Goal: Check status: Check status

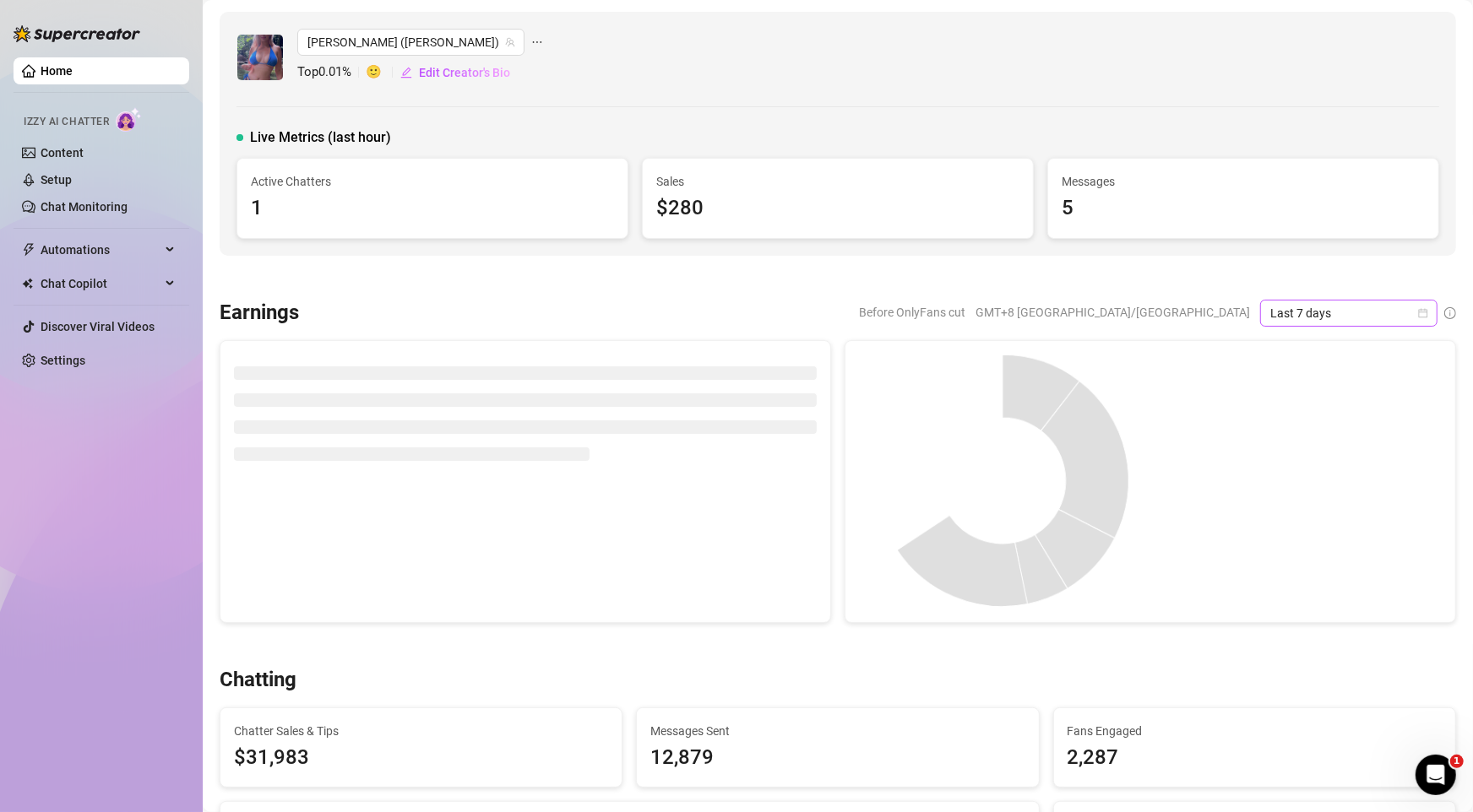
click at [1419, 313] on icon "calendar" at bounding box center [1424, 313] width 9 height 9
click at [1316, 352] on div "Last 24 hours" at bounding box center [1332, 346] width 150 height 19
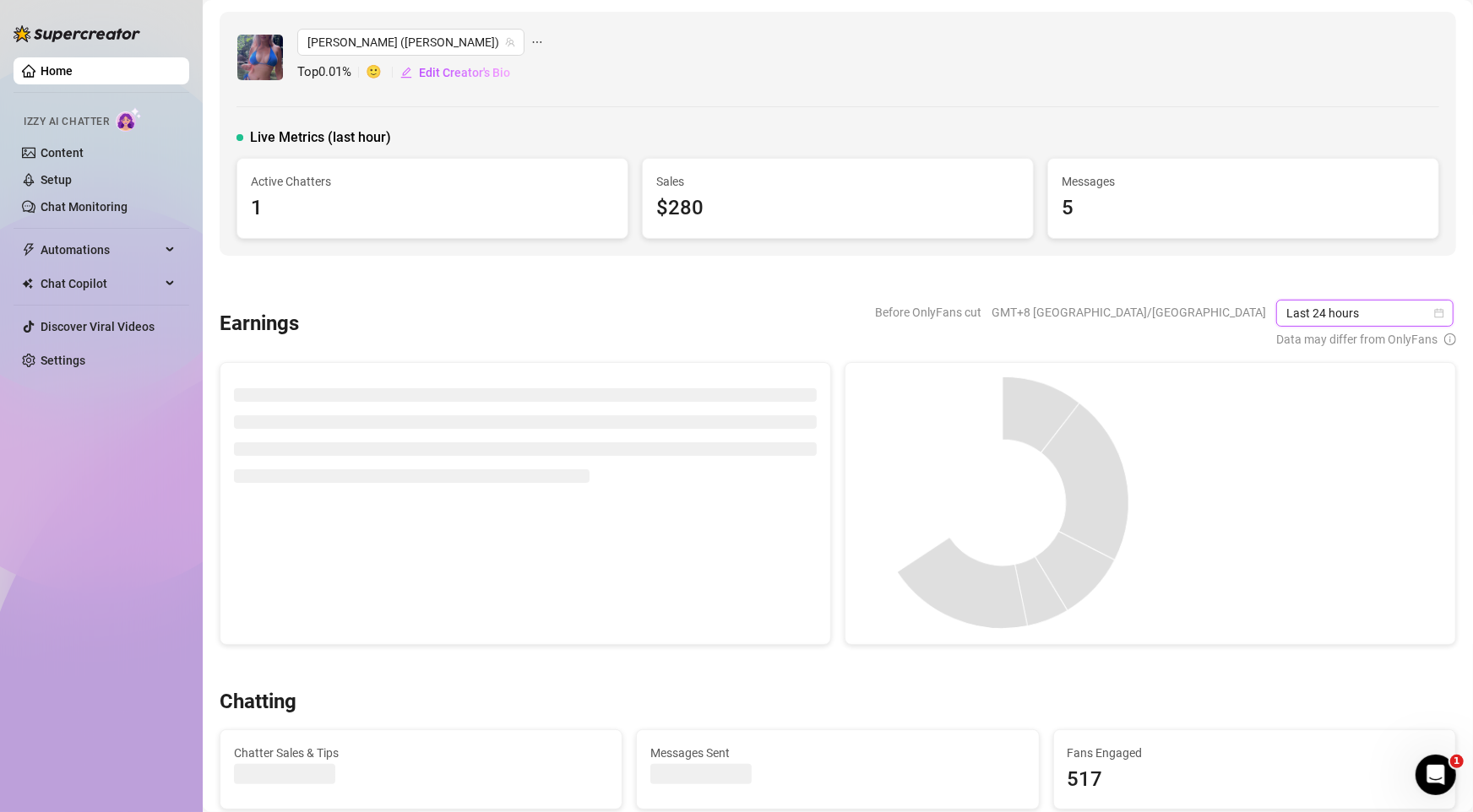
click at [1307, 305] on span "Last 24 hours" at bounding box center [1364, 313] width 157 height 25
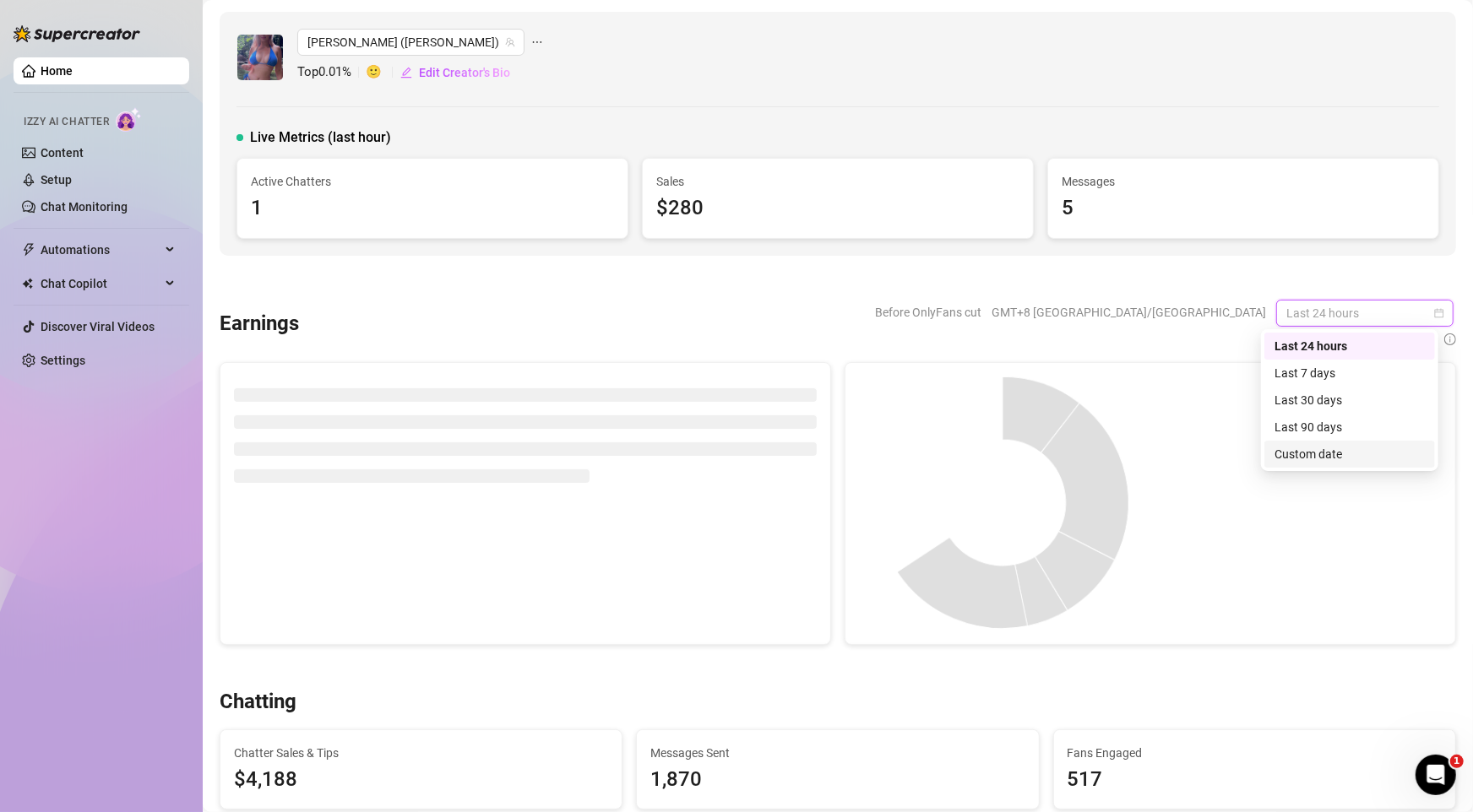
click at [1360, 460] on div "Custom date" at bounding box center [1350, 454] width 150 height 19
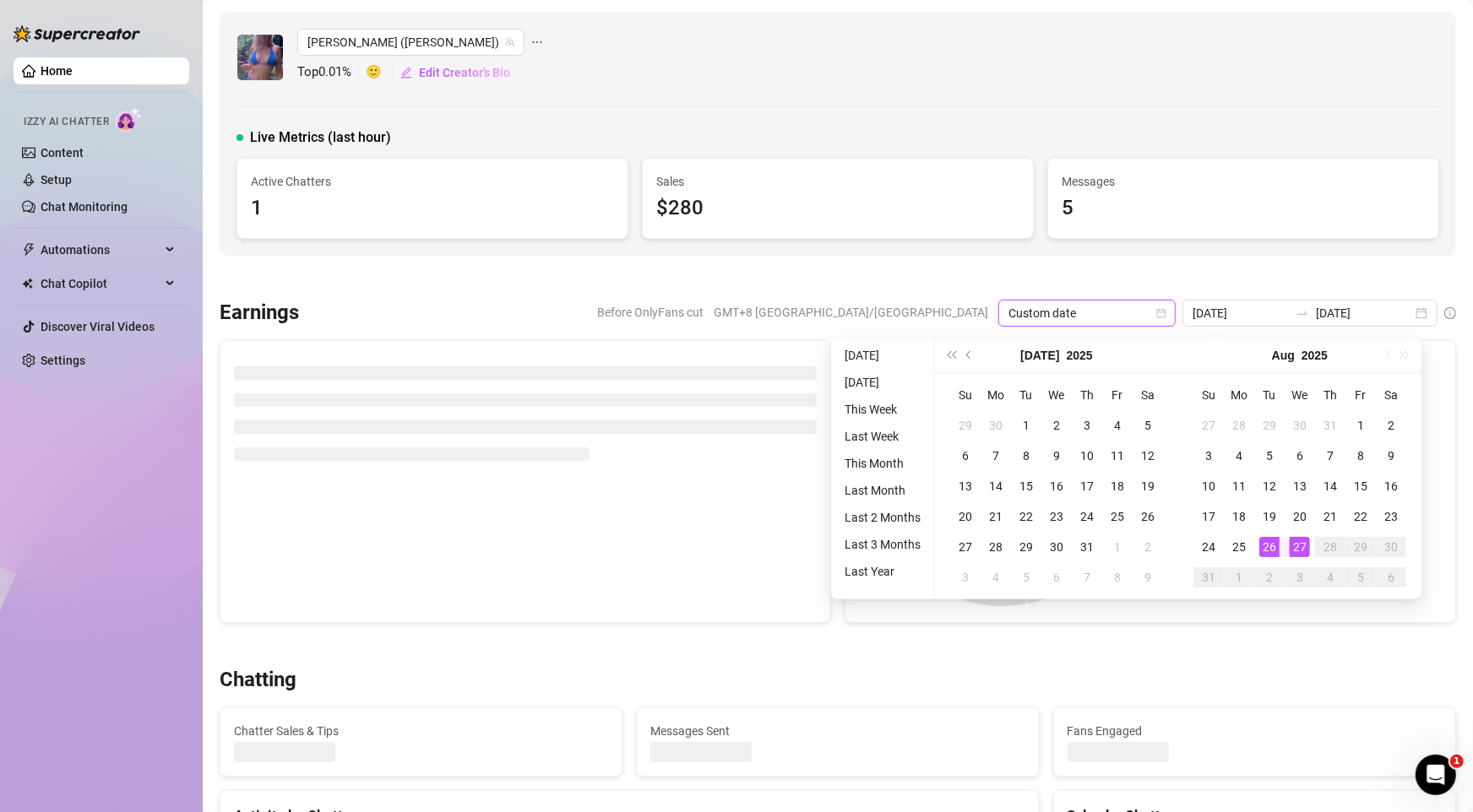
type input "[DATE]"
click at [1298, 556] on div "27" at bounding box center [1299, 548] width 20 height 20
type input "[DATE]"
